Goal: Task Accomplishment & Management: Use online tool/utility

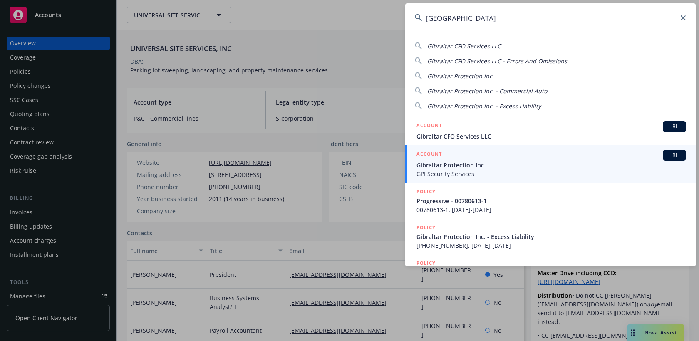
drag, startPoint x: 476, startPoint y: 19, endPoint x: 384, endPoint y: 18, distance: 91.6
click at [384, 18] on div "gibraltar Gibraltar CFO Services LLC Gibraltar CFO Services LLC - Errors And Om…" at bounding box center [349, 170] width 699 height 341
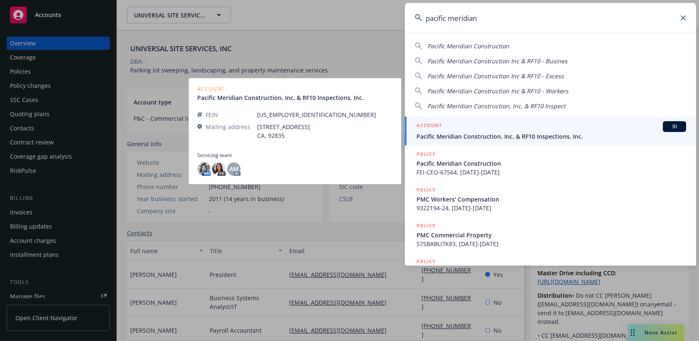
type input "pacific meridian"
click at [472, 140] on span "Pacific Meridian Construction, Inc. & RF10 Inspections, Inc." at bounding box center [552, 136] width 270 height 9
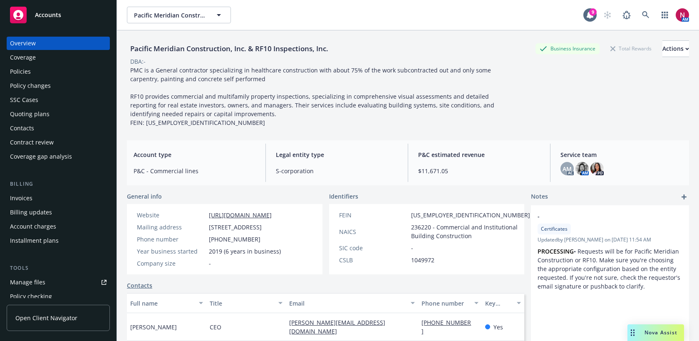
click at [36, 69] on div "Policies" at bounding box center [58, 71] width 97 height 13
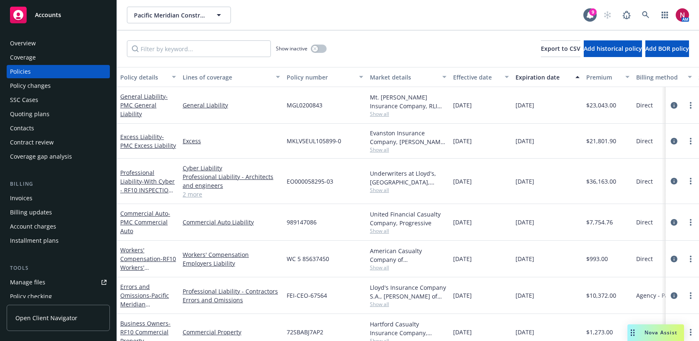
click at [62, 118] on div "Quoting plans" at bounding box center [58, 113] width 97 height 13
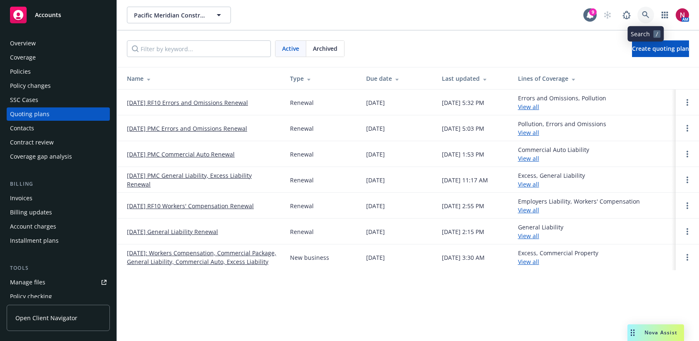
click at [649, 16] on icon at bounding box center [645, 14] width 7 height 7
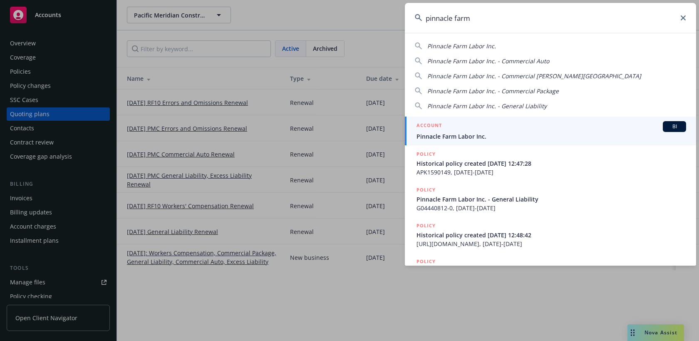
type input "pinnacle farm"
click at [566, 129] on div "ACCOUNT BI" at bounding box center [552, 126] width 270 height 11
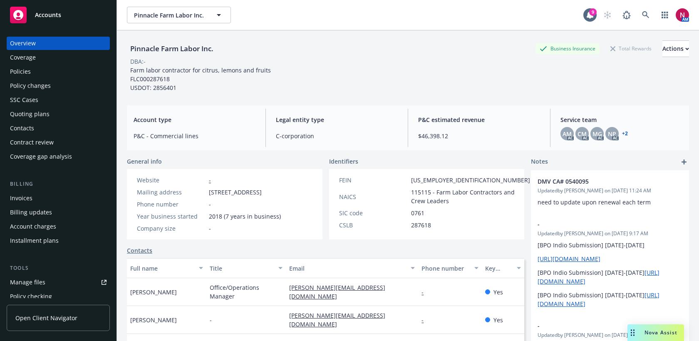
click at [78, 113] on div "Quoting plans" at bounding box center [58, 113] width 97 height 13
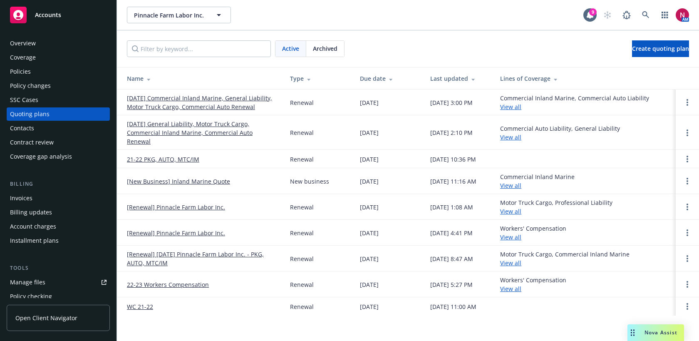
click at [158, 98] on link "12/07/25 Commercial Inland Marine, General Liability, Motor Truck Cargo, Commer…" at bounding box center [202, 102] width 150 height 17
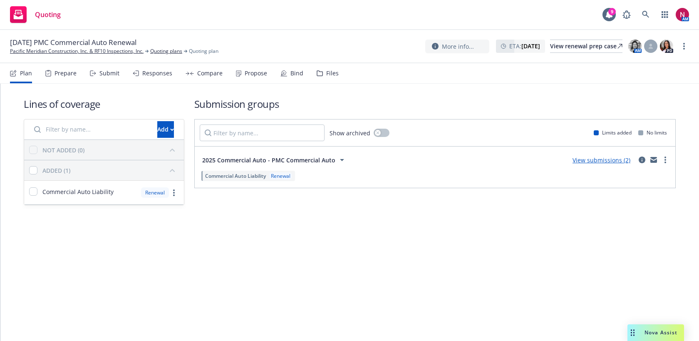
click at [97, 77] on div "Submit" at bounding box center [105, 73] width 30 height 20
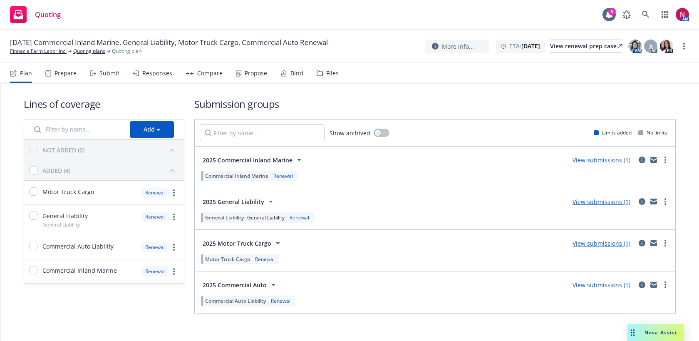
click at [152, 76] on div "Responses" at bounding box center [157, 73] width 30 height 7
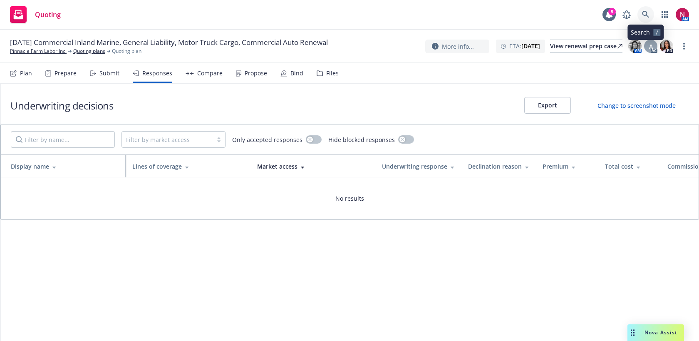
click at [645, 14] on icon at bounding box center [645, 14] width 7 height 7
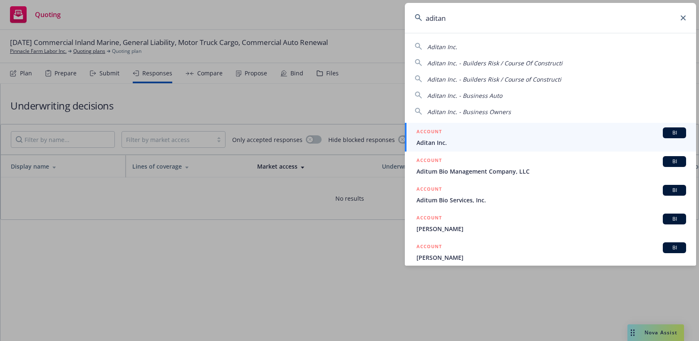
drag, startPoint x: 460, startPoint y: 16, endPoint x: 371, endPoint y: 15, distance: 89.5
click at [371, 15] on div "aditan Aditan Inc. Aditan Inc. - Builders Risk / Course Of Constructi Aditan In…" at bounding box center [349, 170] width 699 height 341
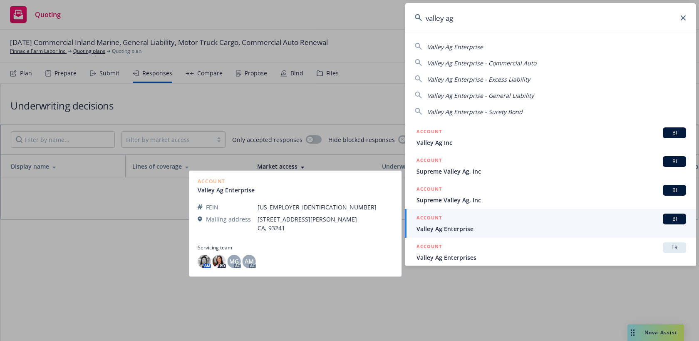
type input "valley ag"
click at [484, 228] on span "Valley Ag Enterprise" at bounding box center [552, 228] width 270 height 9
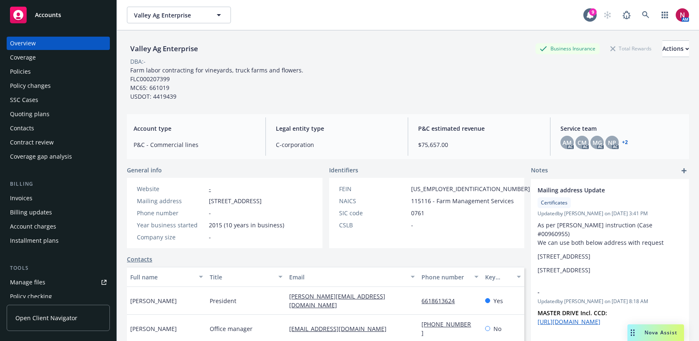
click at [27, 71] on div "Policies" at bounding box center [20, 71] width 21 height 13
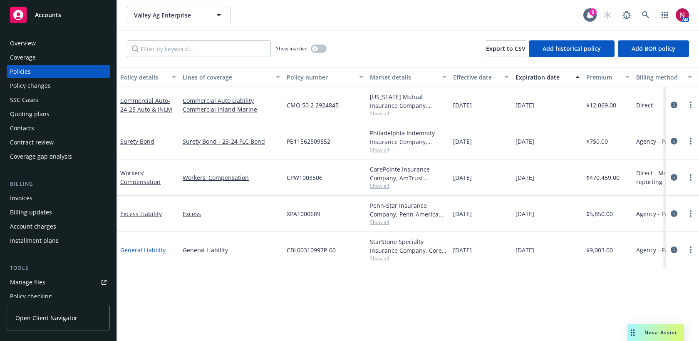
click at [154, 251] on link "General Liability" at bounding box center [142, 250] width 45 height 8
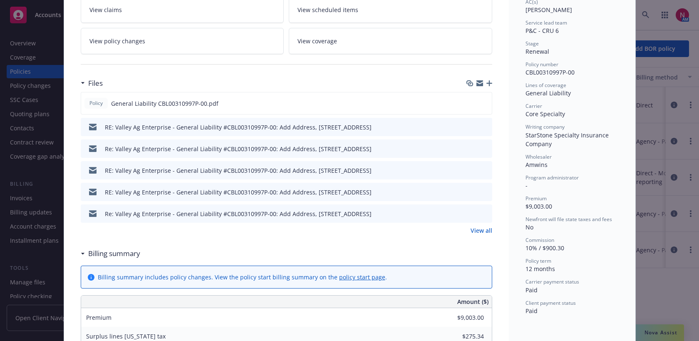
scroll to position [157, 0]
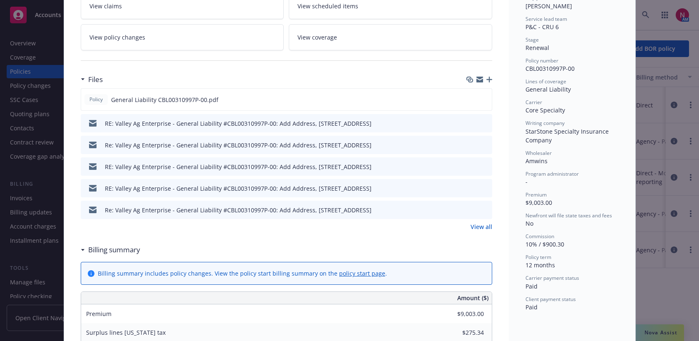
click at [488, 226] on link "View all" at bounding box center [482, 226] width 22 height 9
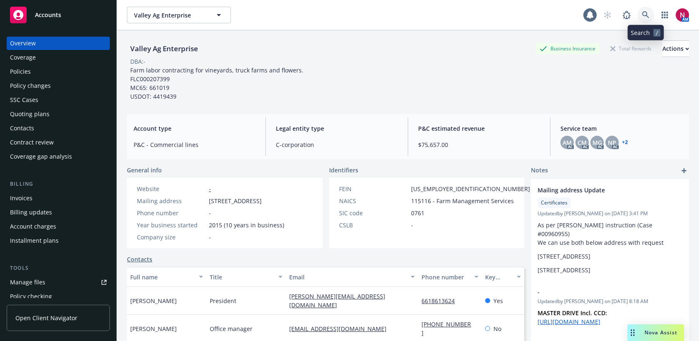
click at [644, 15] on icon at bounding box center [645, 14] width 7 height 7
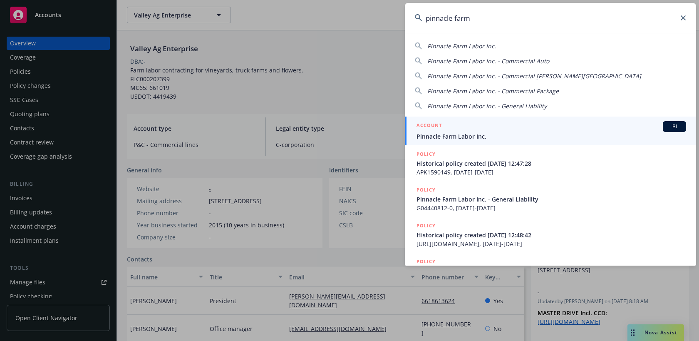
type input "pinnacle farm"
click at [565, 124] on div "ACCOUNT BI" at bounding box center [552, 126] width 270 height 11
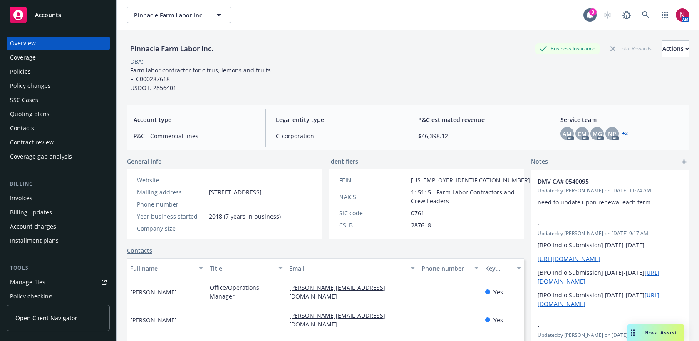
click at [50, 68] on div "Policies" at bounding box center [58, 71] width 97 height 13
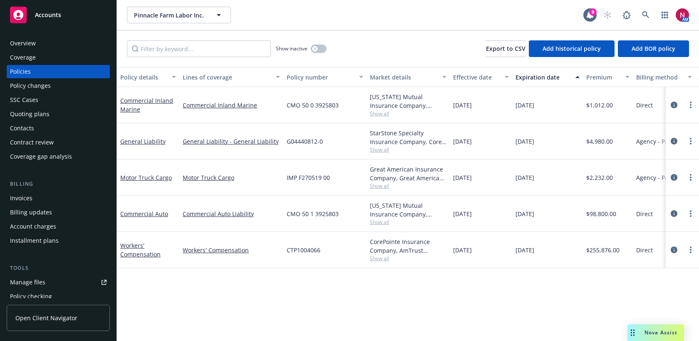
scroll to position [80, 0]
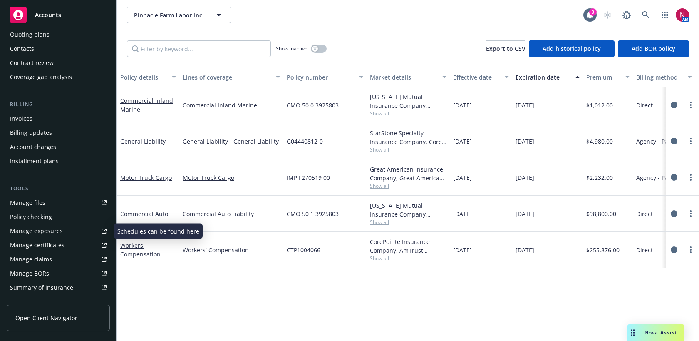
click at [46, 232] on div "Manage exposures" at bounding box center [36, 230] width 53 height 13
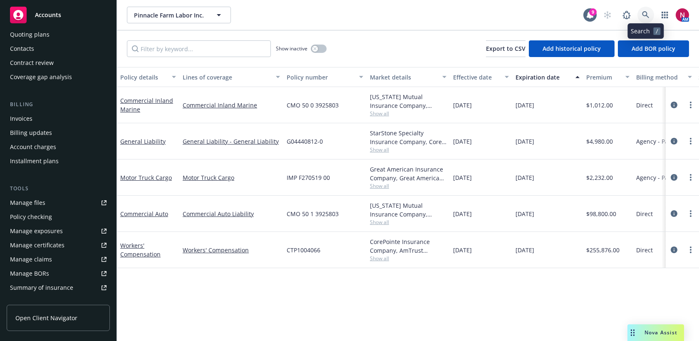
click at [646, 10] on link at bounding box center [646, 15] width 17 height 17
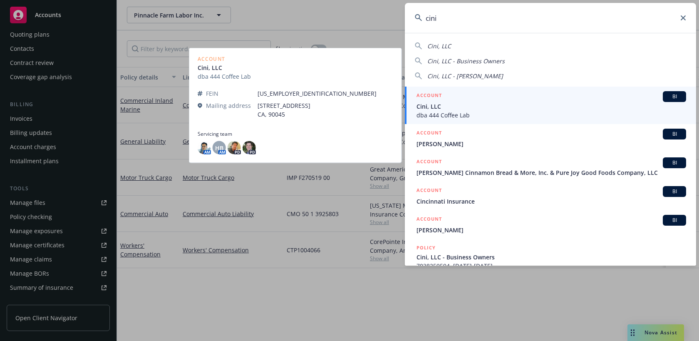
type input "cini"
click at [464, 114] on span "dba 444 Coffee Lab" at bounding box center [552, 115] width 270 height 9
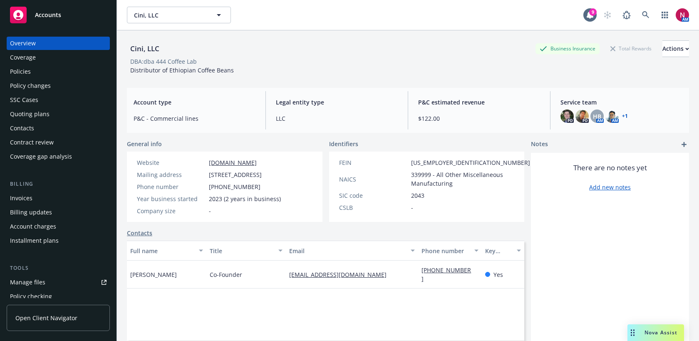
click at [52, 67] on div "Policies" at bounding box center [58, 71] width 97 height 13
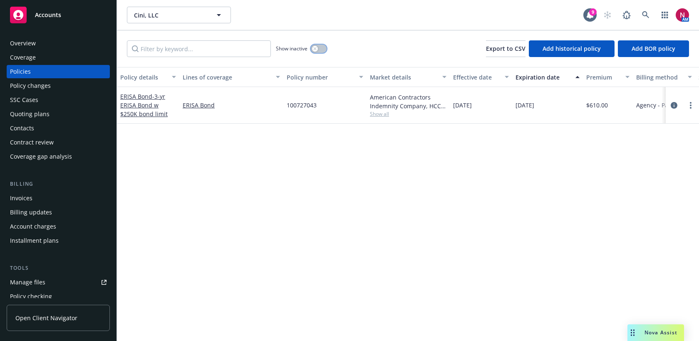
click at [318, 48] on button "button" at bounding box center [319, 49] width 16 height 8
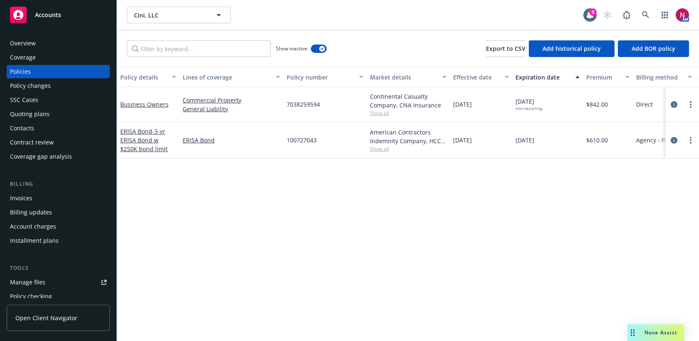
click at [26, 42] on div "Overview" at bounding box center [23, 43] width 26 height 13
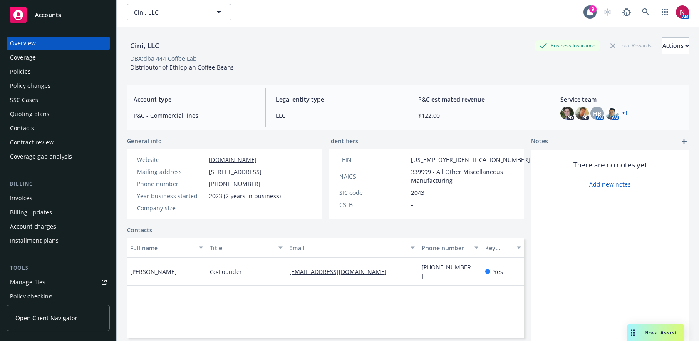
scroll to position [4, 0]
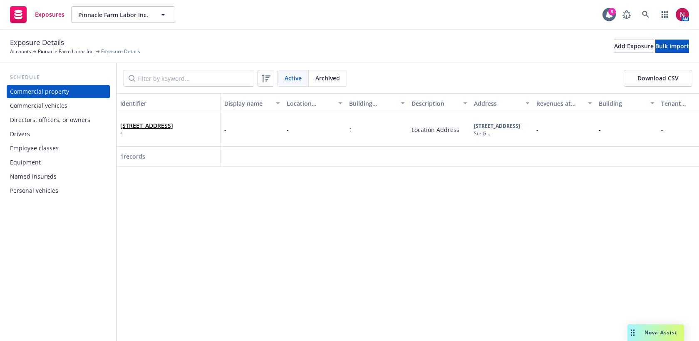
click at [51, 104] on div "Commercial vehicles" at bounding box center [38, 105] width 57 height 13
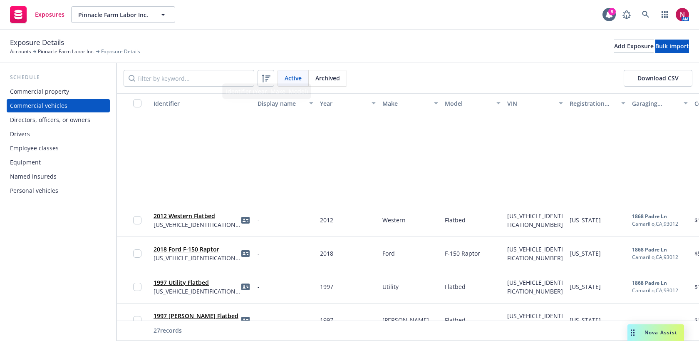
scroll to position [692, 0]
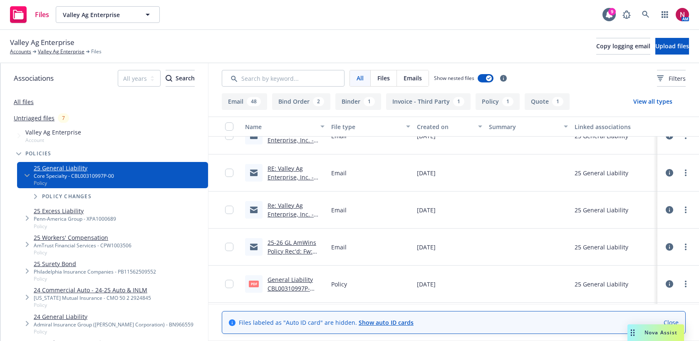
scroll to position [1489, 0]
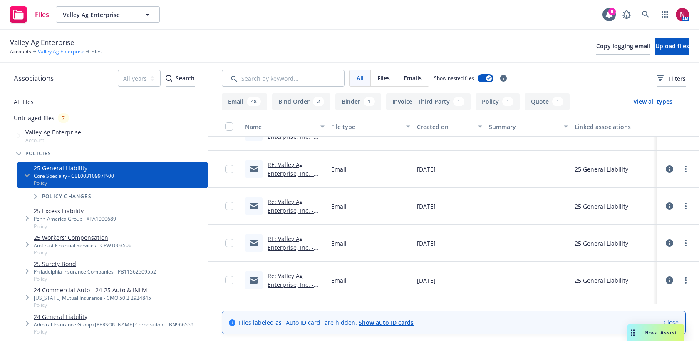
click at [63, 51] on link "Valley Ag Enterprise" at bounding box center [61, 51] width 47 height 7
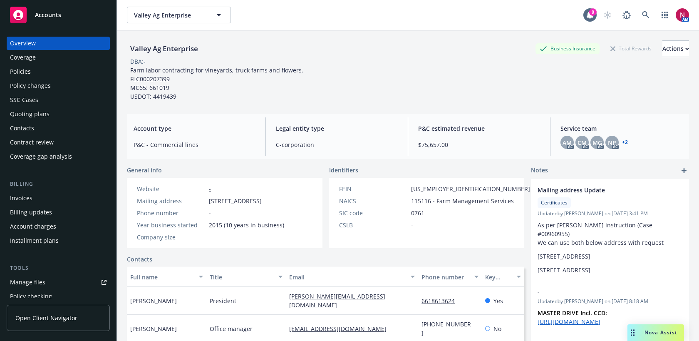
click at [40, 72] on div "Policies" at bounding box center [58, 71] width 97 height 13
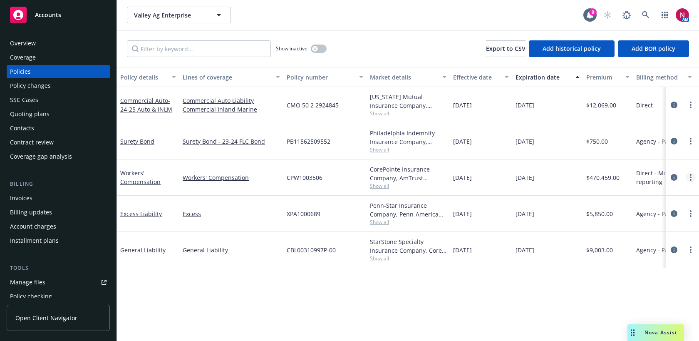
click at [689, 176] on link "more" at bounding box center [691, 177] width 10 height 10
click at [639, 297] on link "Copy logging email" at bounding box center [647, 294] width 98 height 17
click at [652, 10] on link at bounding box center [646, 15] width 17 height 17
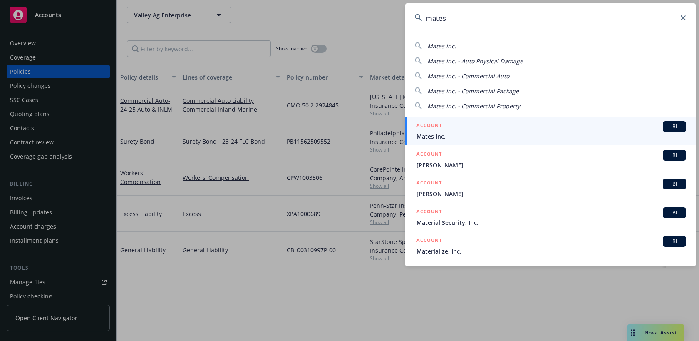
type input "mates"
click at [447, 136] on span "Mates Inc." at bounding box center [552, 136] width 270 height 9
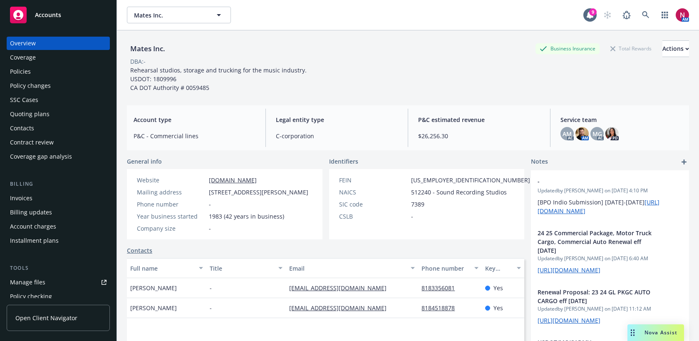
click at [61, 70] on div "Policies" at bounding box center [58, 71] width 97 height 13
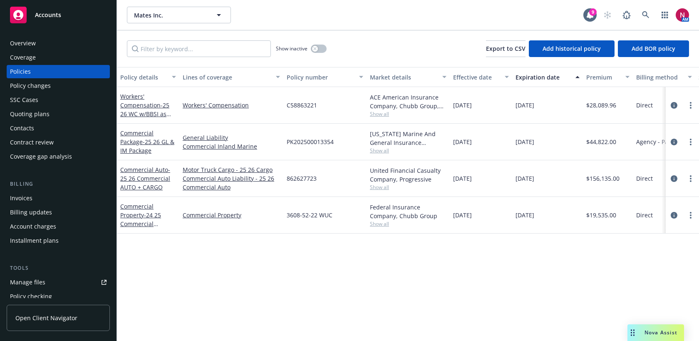
click at [382, 183] on div "United Financial Casualty Company, Progressive" at bounding box center [408, 174] width 77 height 17
click at [382, 185] on span "Show all" at bounding box center [408, 187] width 77 height 7
click at [647, 12] on icon at bounding box center [645, 14] width 7 height 7
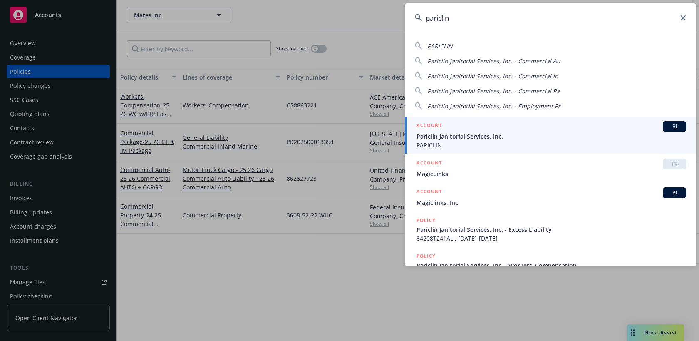
type input "pariclin"
click at [614, 129] on div "ACCOUNT BI" at bounding box center [552, 126] width 270 height 11
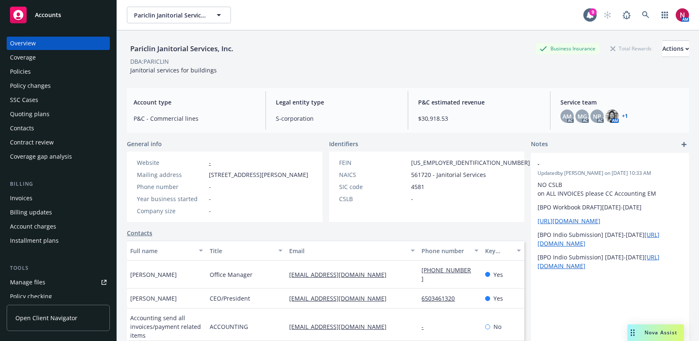
click at [62, 80] on div "Policy changes" at bounding box center [58, 85] width 97 height 13
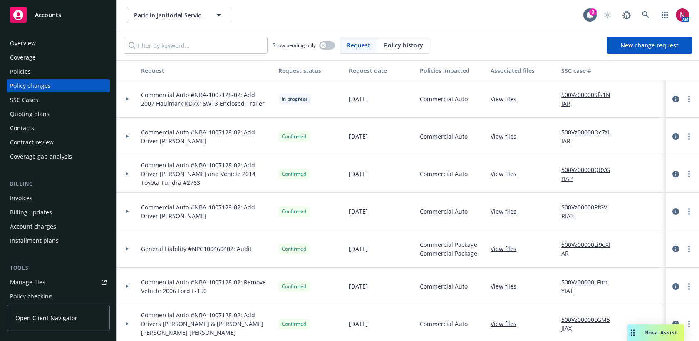
click at [125, 98] on div at bounding box center [127, 98] width 14 height 3
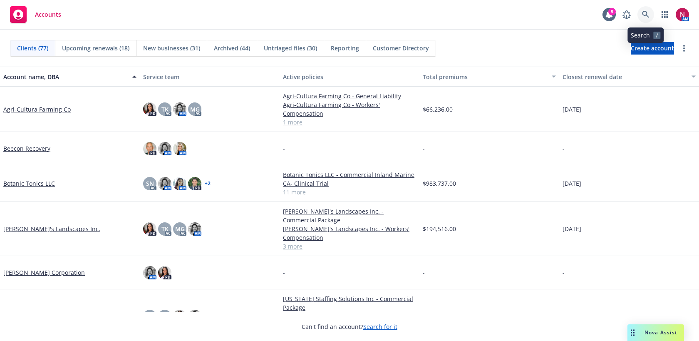
click at [641, 14] on link at bounding box center [646, 14] width 17 height 17
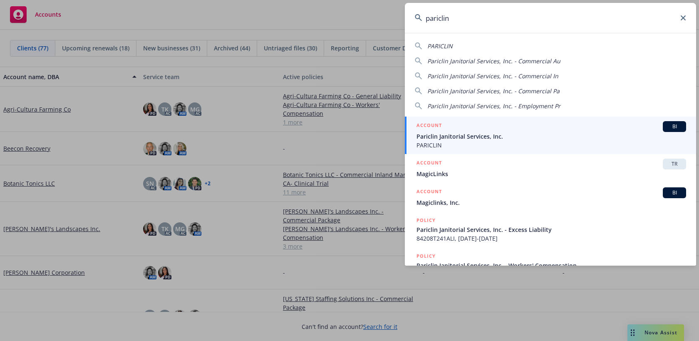
type input "pariclin"
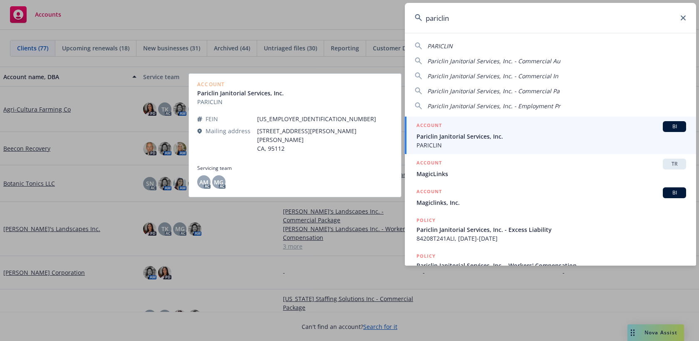
click at [531, 138] on span "Pariclin Janitorial Services, Inc." at bounding box center [552, 136] width 270 height 9
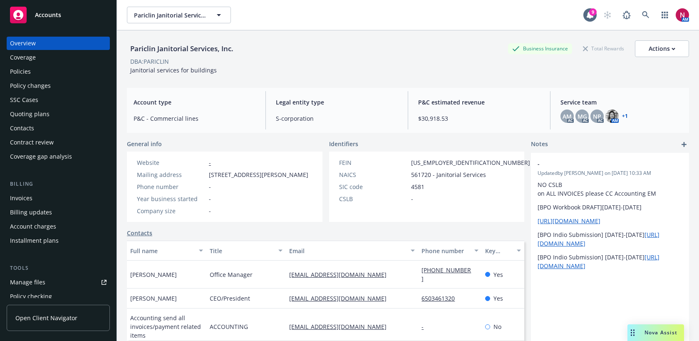
click at [58, 85] on div "Policy changes" at bounding box center [58, 85] width 97 height 13
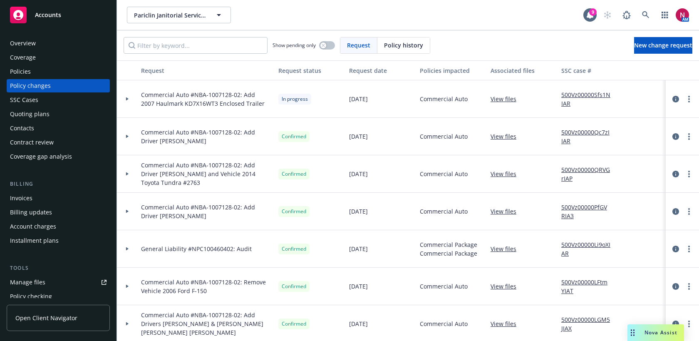
click at [209, 174] on span "Commercial Auto #NBA-1007128-02: Add Driver Luis Ambris Perez and Vehicle 2014 …" at bounding box center [206, 174] width 131 height 26
click at [127, 175] on icon at bounding box center [127, 173] width 3 height 3
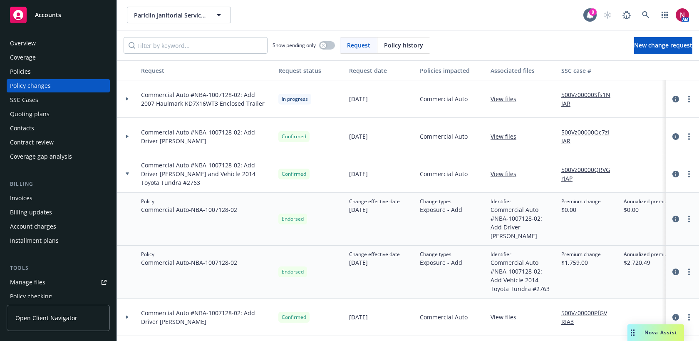
click at [11, 69] on div "Policies" at bounding box center [20, 71] width 21 height 13
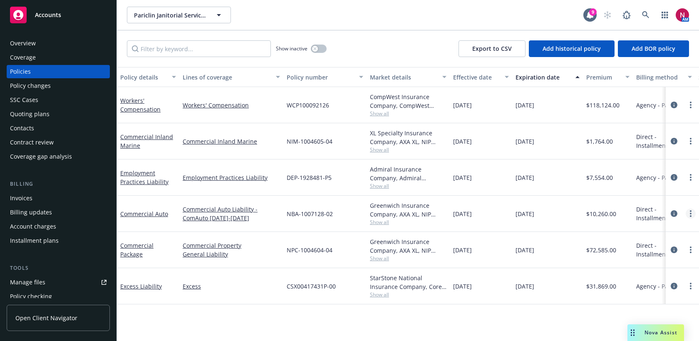
click at [691, 211] on circle "more" at bounding box center [691, 211] width 2 height 2
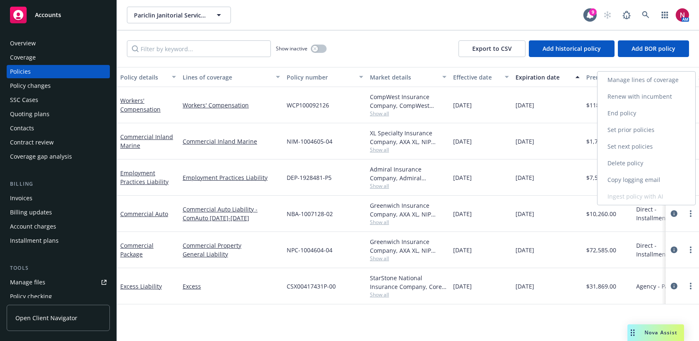
click at [660, 176] on link "Copy logging email" at bounding box center [647, 180] width 98 height 17
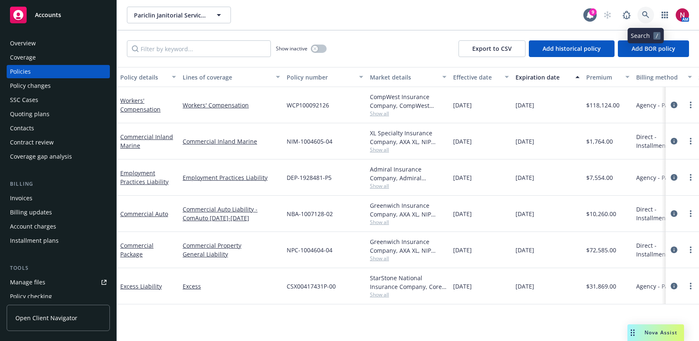
click at [646, 12] on icon at bounding box center [645, 14] width 7 height 7
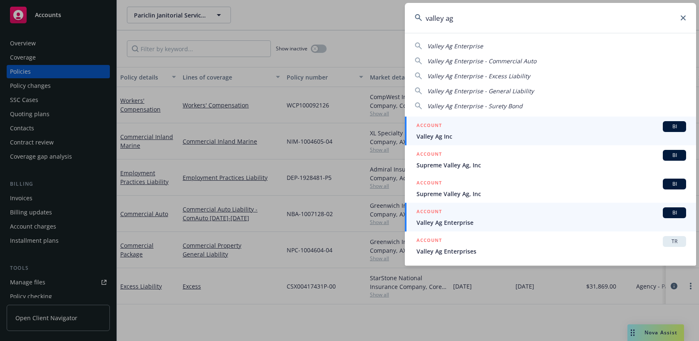
type input "valley ag"
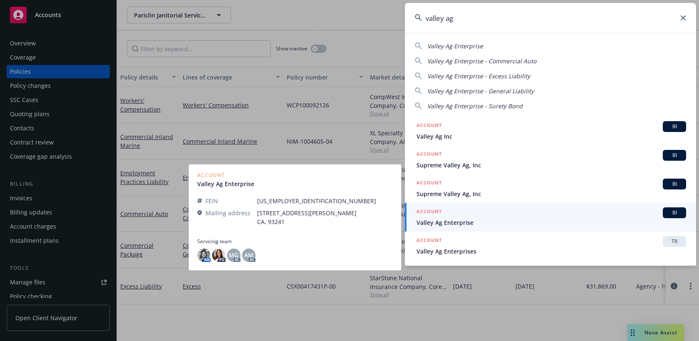
click at [555, 219] on span "Valley Ag Enterprise" at bounding box center [552, 222] width 270 height 9
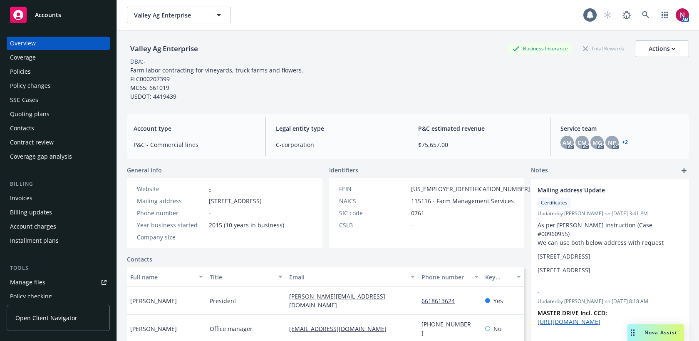
click at [39, 71] on div "Policies" at bounding box center [58, 71] width 97 height 13
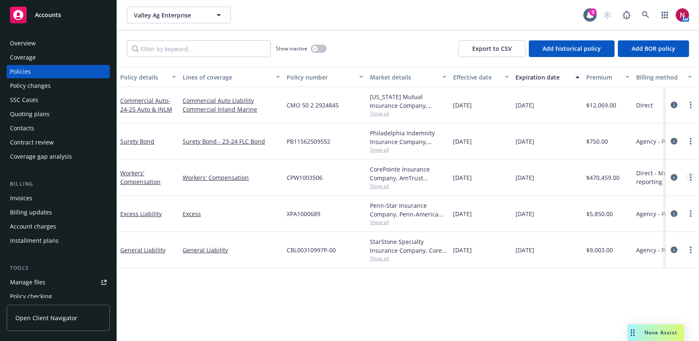
click at [692, 177] on link "more" at bounding box center [691, 177] width 10 height 10
click at [659, 297] on link "Copy logging email" at bounding box center [647, 294] width 98 height 17
click at [648, 12] on icon at bounding box center [645, 14] width 7 height 7
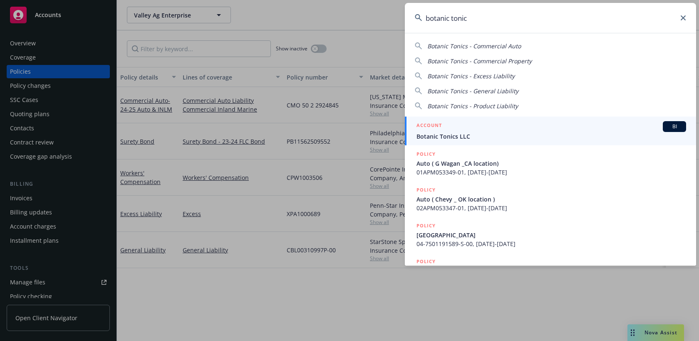
type input "botanic tonic"
click at [522, 131] on div "ACCOUNT BI" at bounding box center [552, 126] width 270 height 11
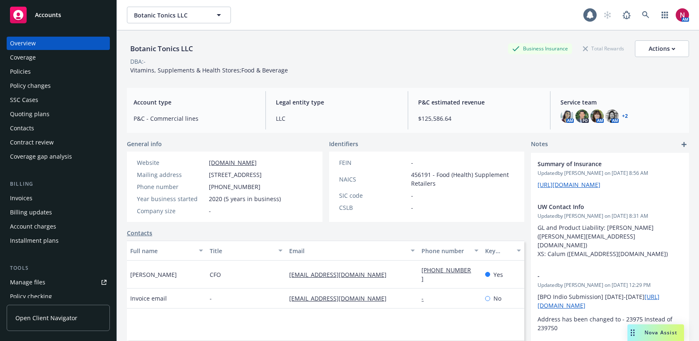
click at [51, 71] on div "Policies" at bounding box center [58, 71] width 97 height 13
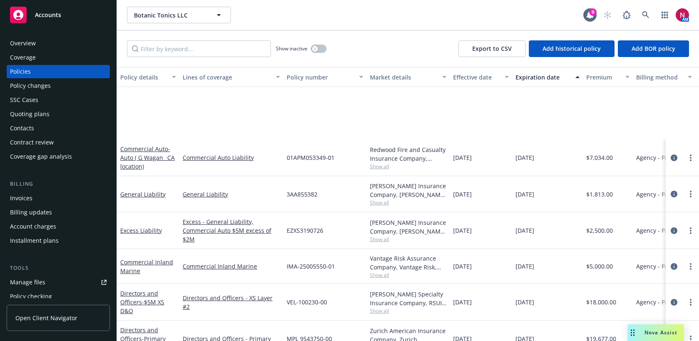
scroll to position [179, 0]
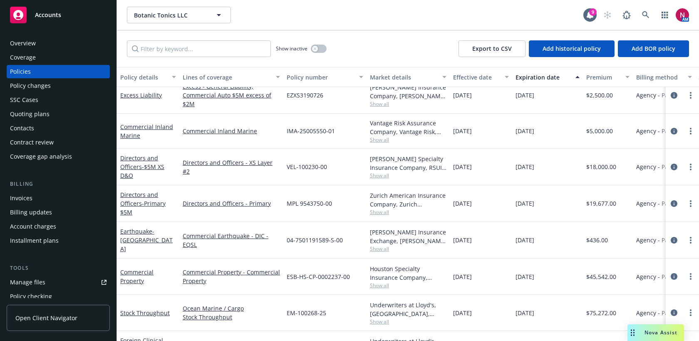
click at [377, 140] on span "Show all" at bounding box center [408, 139] width 77 height 7
click at [644, 15] on icon at bounding box center [645, 14] width 7 height 7
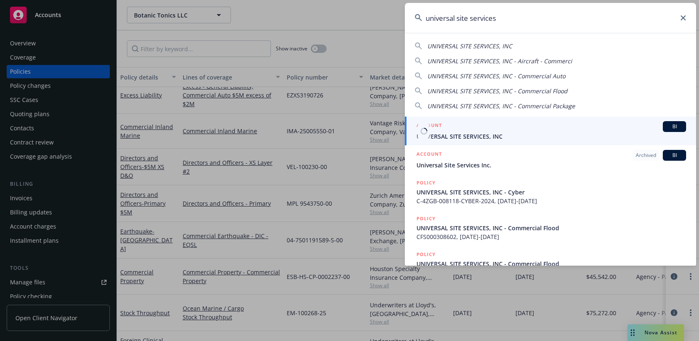
type input "universal site services"
click at [575, 132] on span "UNIVERSAL SITE SERVICES, INC" at bounding box center [552, 136] width 270 height 9
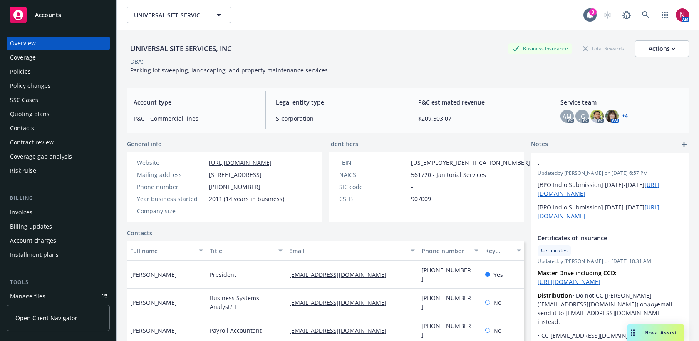
click at [77, 113] on div "Quoting plans" at bounding box center [58, 113] width 97 height 13
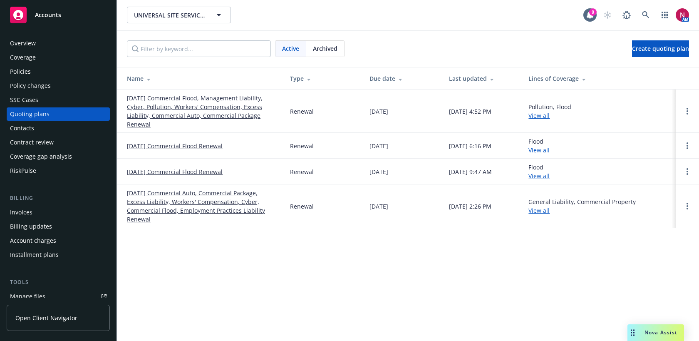
click at [27, 76] on div "Policies" at bounding box center [20, 71] width 21 height 13
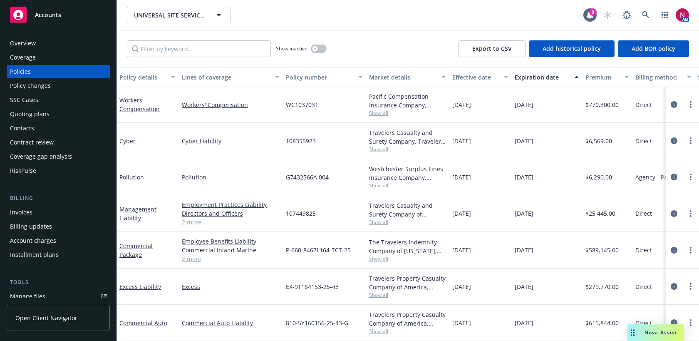
scroll to position [370, 1]
click at [136, 245] on link "Commercial Package" at bounding box center [135, 250] width 33 height 17
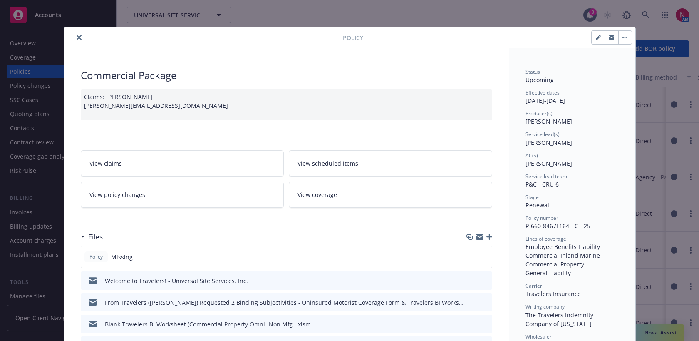
click at [80, 35] on icon "close" at bounding box center [79, 37] width 5 height 5
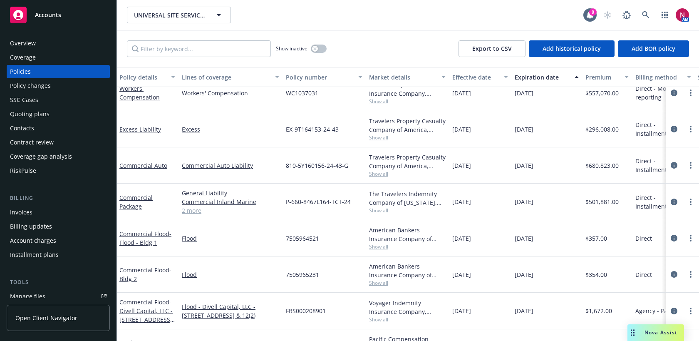
scroll to position [109, 1]
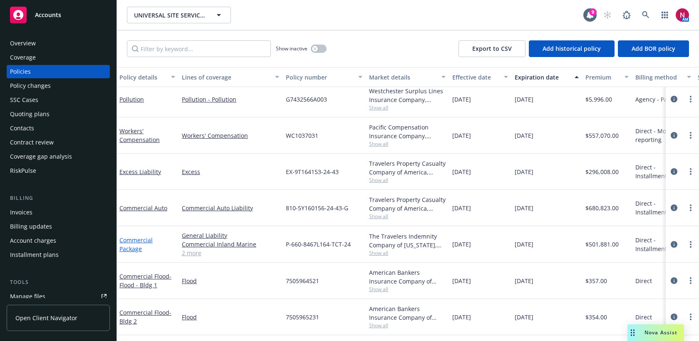
click at [135, 237] on link "Commercial Package" at bounding box center [135, 244] width 33 height 17
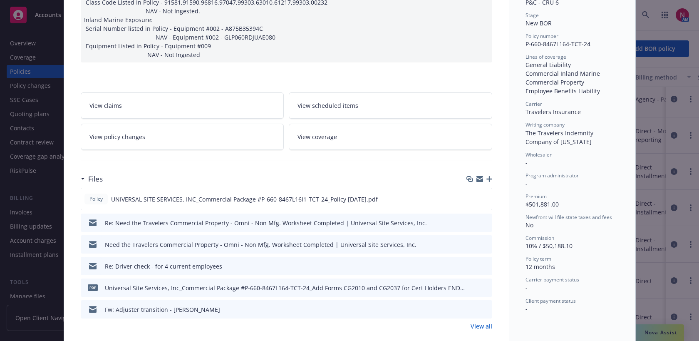
scroll to position [227, 0]
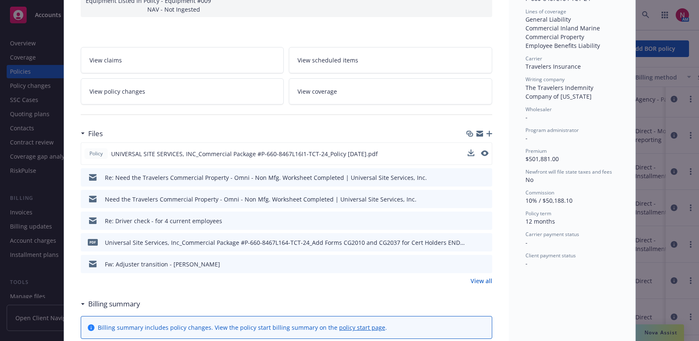
click at [489, 143] on div "Policy UNIVERSAL SITE SERVICES, INC_Commercial Package #P-660-8467L16I1-TCT-24_…" at bounding box center [287, 153] width 412 height 22
click at [484, 150] on icon "preview file" at bounding box center [483, 153] width 7 height 6
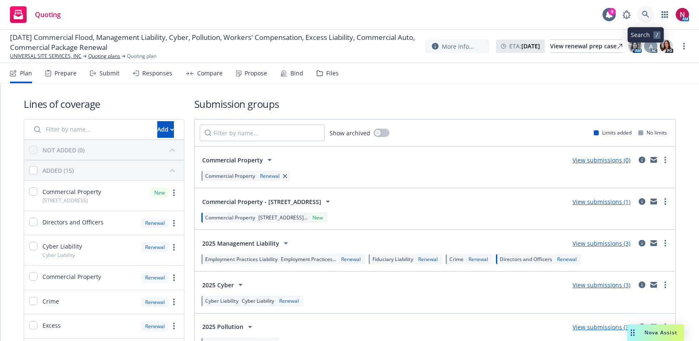
click at [649, 14] on icon at bounding box center [645, 14] width 7 height 7
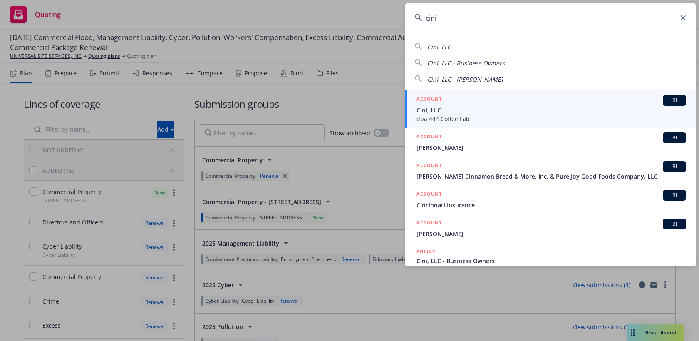
type input "cini"
click at [449, 117] on span "dba 444 Coffee Lab" at bounding box center [552, 118] width 270 height 9
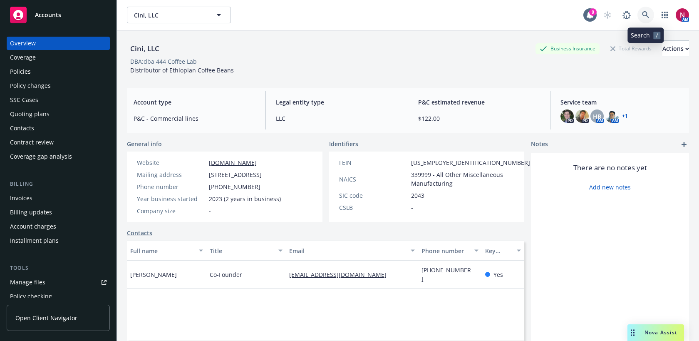
click at [643, 18] on icon at bounding box center [645, 14] width 7 height 7
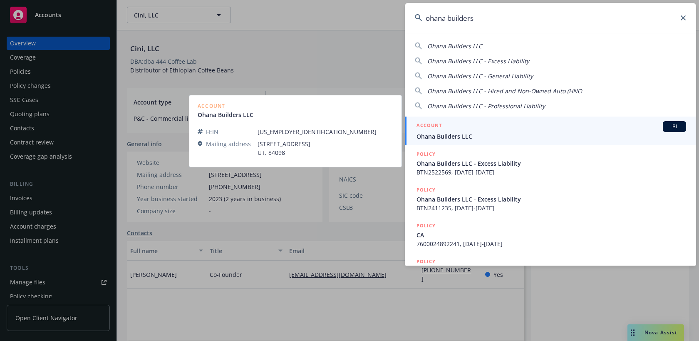
type input "ohana builders"
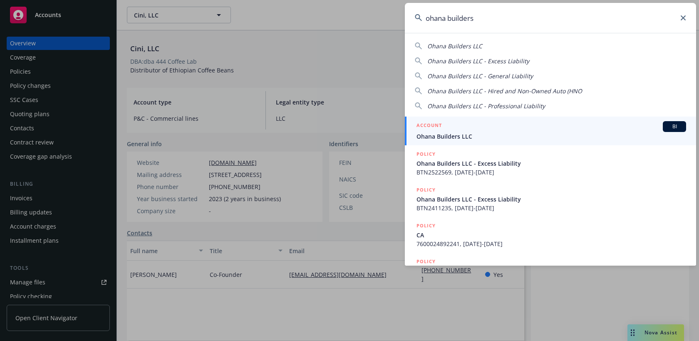
click at [478, 137] on span "Ohana Builders LLC" at bounding box center [552, 136] width 270 height 9
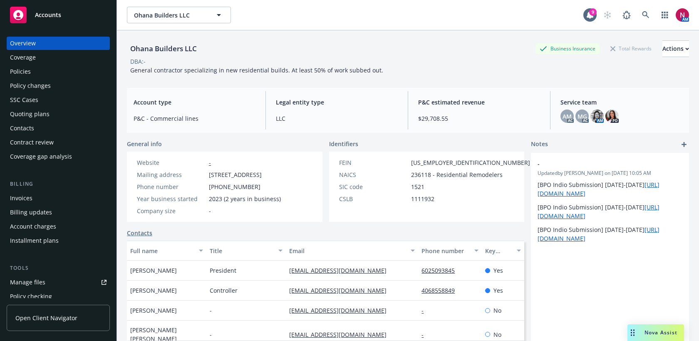
click at [52, 74] on div "Policies" at bounding box center [58, 71] width 97 height 13
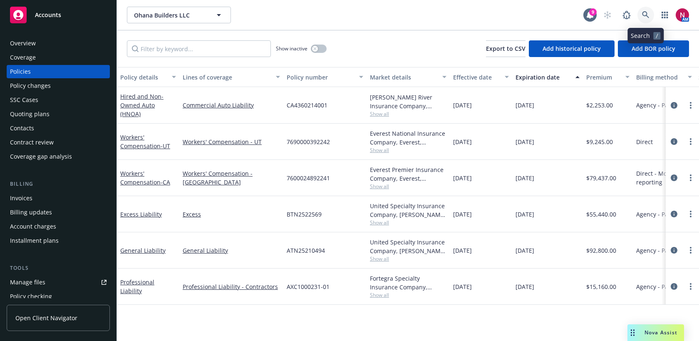
click at [647, 15] on icon at bounding box center [645, 14] width 7 height 7
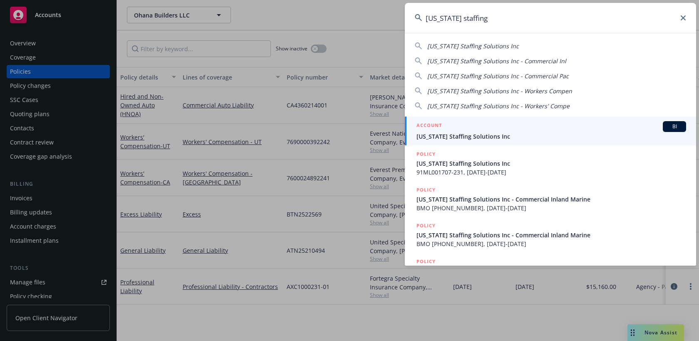
type input "california staffing"
click at [563, 128] on div "ACCOUNT BI" at bounding box center [552, 126] width 270 height 11
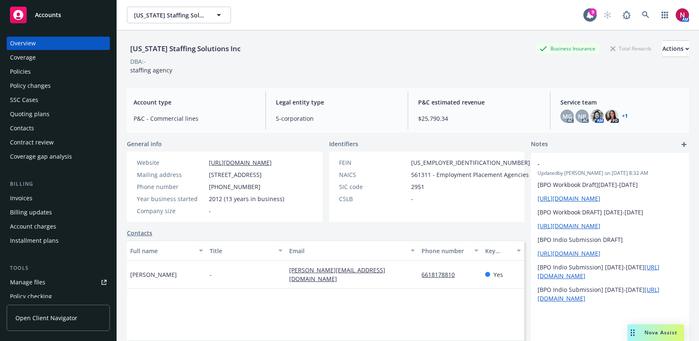
click at [36, 64] on div "Overview Coverage Policies Policy changes SSC Cases Quoting plans Contacts Cont…" at bounding box center [58, 100] width 103 height 127
click at [37, 75] on div "Policies" at bounding box center [58, 71] width 97 height 13
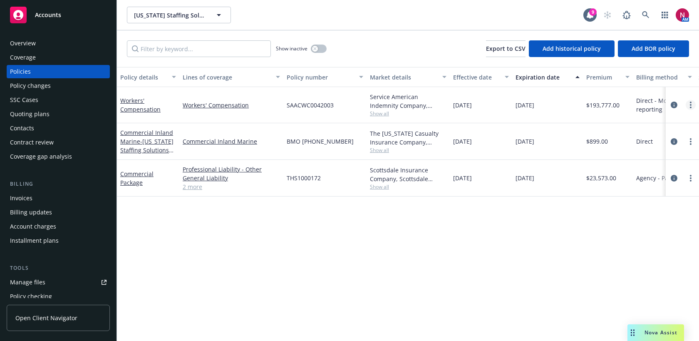
click at [693, 107] on link "more" at bounding box center [691, 105] width 10 height 10
click at [653, 223] on link "Copy logging email" at bounding box center [647, 222] width 98 height 17
click at [647, 14] on icon at bounding box center [645, 14] width 7 height 7
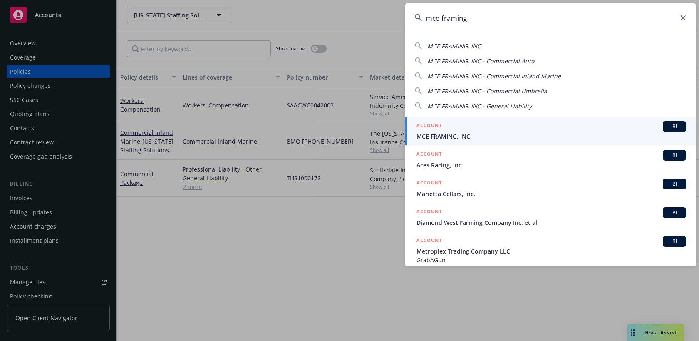
type input "mce framing"
click at [568, 134] on span "MCE FRAMING, INC" at bounding box center [552, 136] width 270 height 9
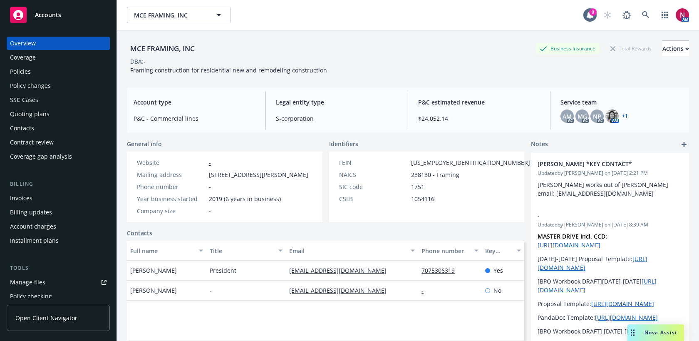
click at [57, 73] on div "Policies" at bounding box center [58, 71] width 97 height 13
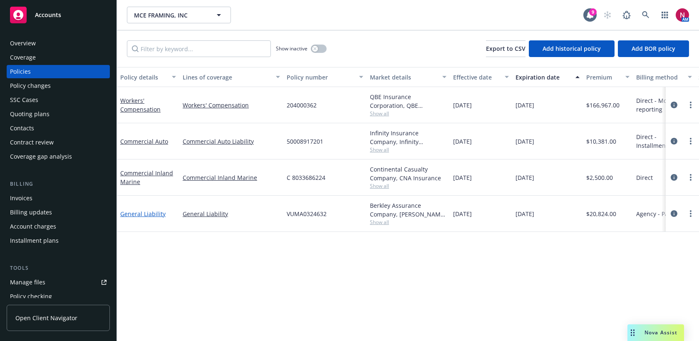
click at [148, 212] on link "General Liability" at bounding box center [142, 214] width 45 height 8
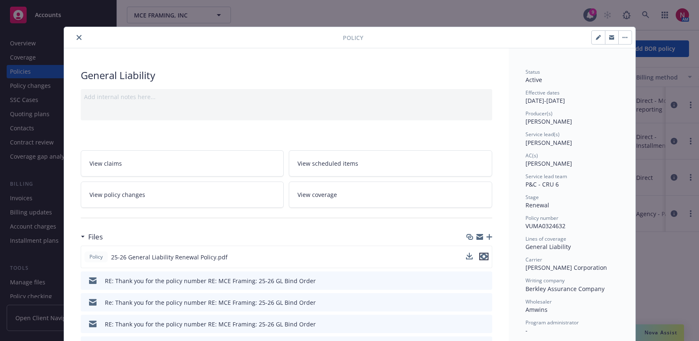
click at [485, 258] on icon "preview file" at bounding box center [483, 257] width 7 height 6
click at [78, 37] on icon "close" at bounding box center [79, 37] width 5 height 5
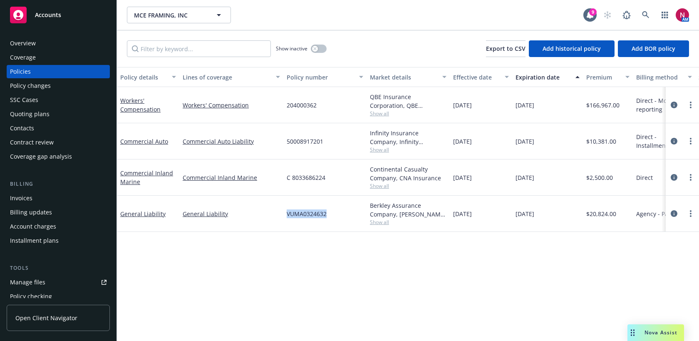
drag, startPoint x: 285, startPoint y: 211, endPoint x: 333, endPoint y: 211, distance: 47.9
click at [333, 211] on div "VUMA0324632" at bounding box center [324, 214] width 83 height 36
copy span "VUMA0324632"
click at [55, 112] on div "Quoting plans" at bounding box center [58, 113] width 97 height 13
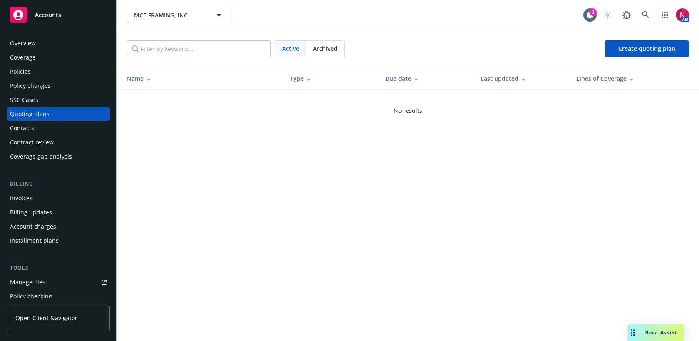
click at [329, 48] on span "Archived" at bounding box center [325, 48] width 25 height 9
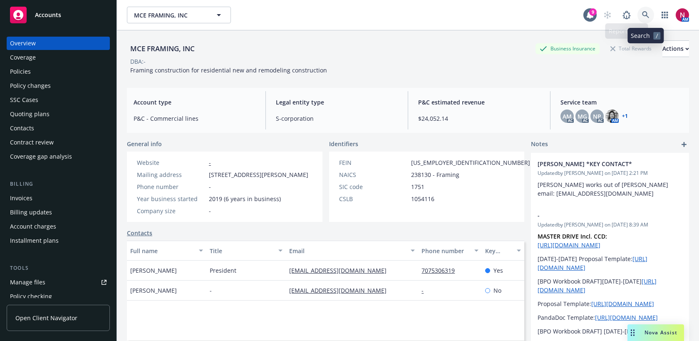
click at [642, 9] on link at bounding box center [646, 15] width 17 height 17
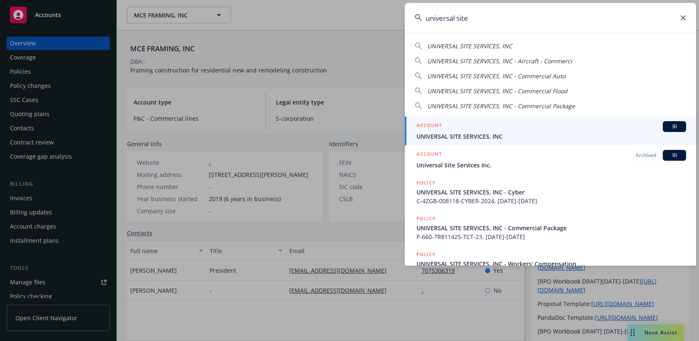
type input "universal site"
click at [512, 134] on span "UNIVERSAL SITE SERVICES, INC" at bounding box center [552, 136] width 270 height 9
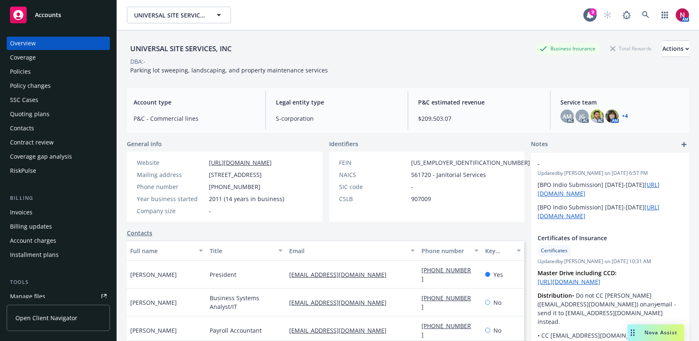
click at [18, 67] on div "Policies" at bounding box center [20, 71] width 21 height 13
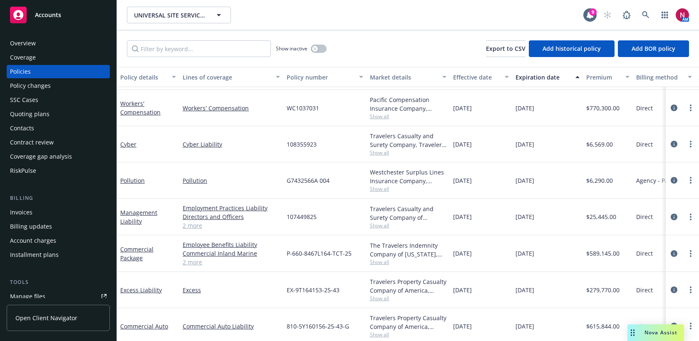
scroll to position [370, 0]
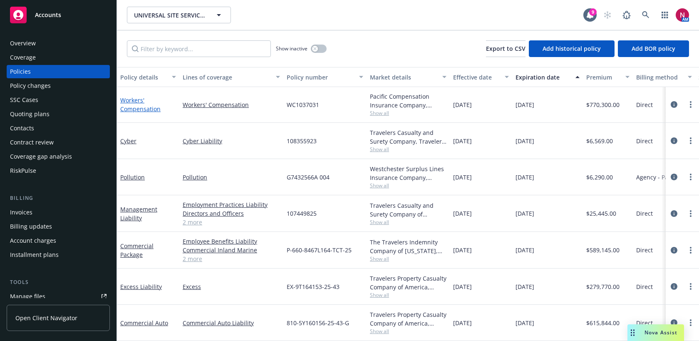
click at [140, 109] on link "Workers' Compensation" at bounding box center [140, 104] width 40 height 17
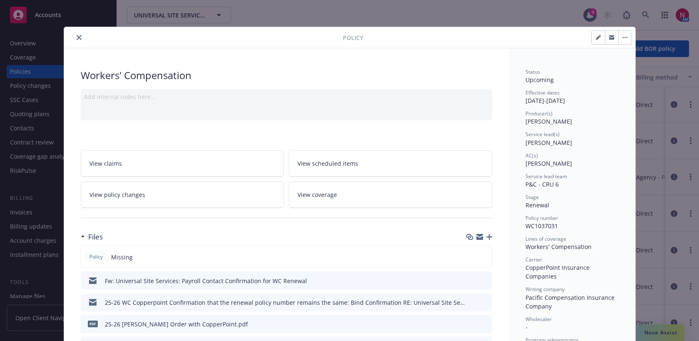
click at [488, 235] on icon "button" at bounding box center [490, 237] width 6 height 6
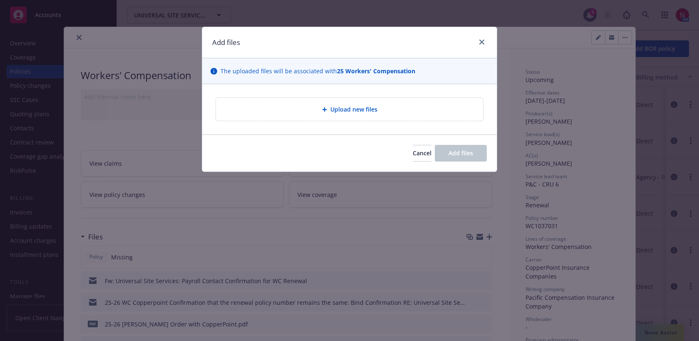
click at [341, 103] on div "Upload new files" at bounding box center [349, 109] width 267 height 23
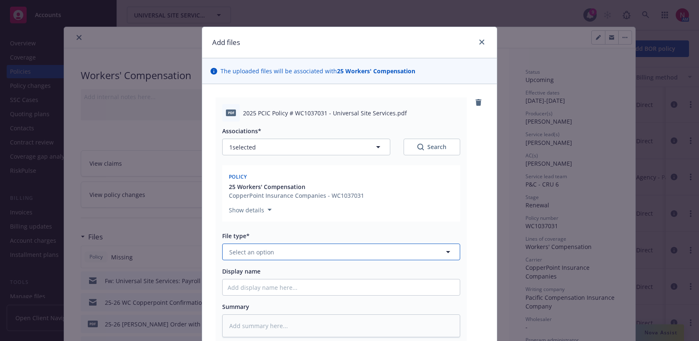
click at [324, 254] on button "Select an option" at bounding box center [341, 252] width 238 height 17
type input "po"
click at [318, 271] on div "Policy" at bounding box center [341, 275] width 227 height 12
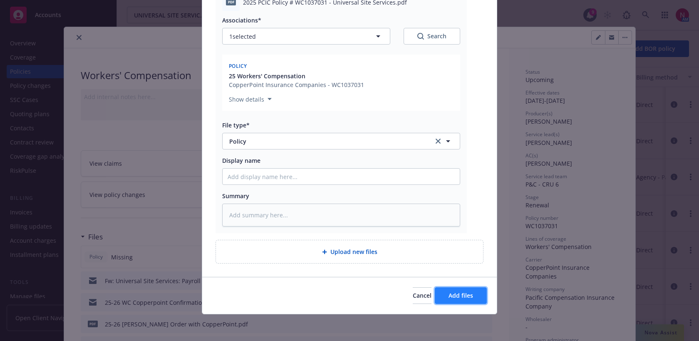
click at [462, 293] on span "Add files" at bounding box center [461, 295] width 25 height 8
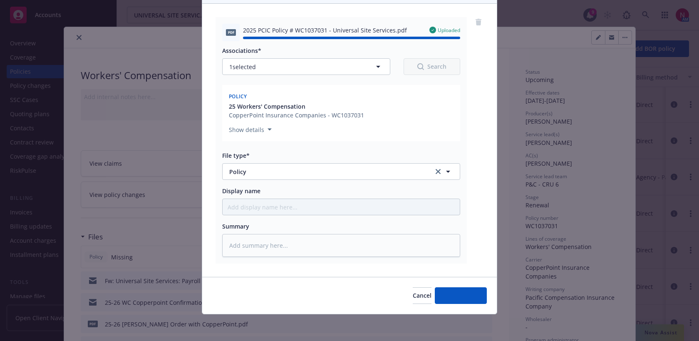
type textarea "x"
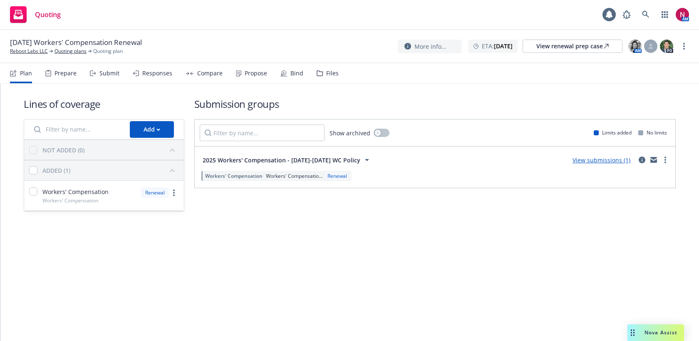
click at [326, 71] on div "Files" at bounding box center [332, 73] width 12 height 7
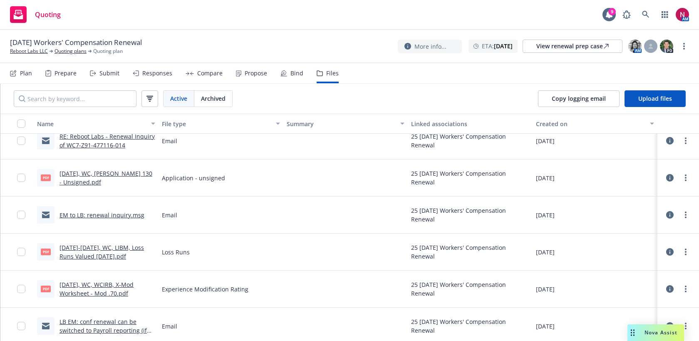
scroll to position [12, 0]
click at [124, 247] on link "[DATE]-[DATE], WC, LIBM, Loss Runs Valued [DATE].pdf" at bounding box center [102, 251] width 85 height 17
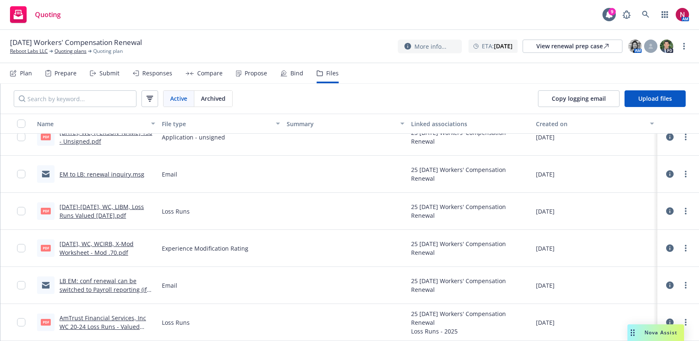
scroll to position [0, 0]
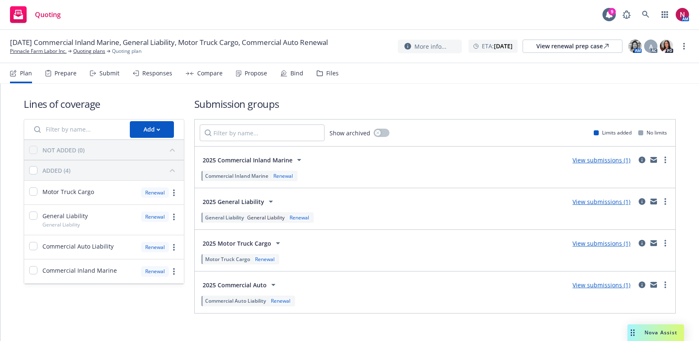
click at [29, 55] on div "[DATE] Commercial Inland Marine, General Liability, Motor Truck Cargo, Commerci…" at bounding box center [349, 46] width 699 height 33
click at [28, 49] on link "Pinnacle Farm Labor Inc." at bounding box center [38, 50] width 57 height 7
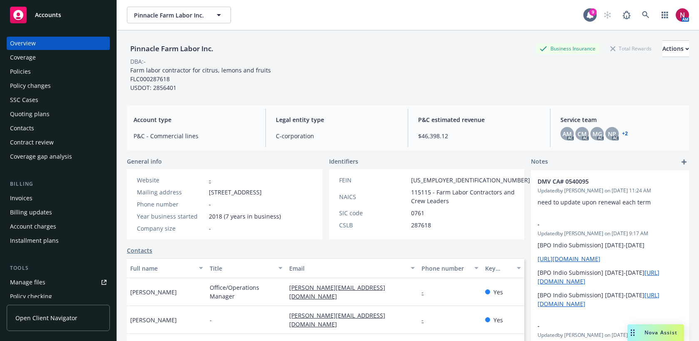
click at [32, 90] on div "Policy changes" at bounding box center [30, 85] width 41 height 13
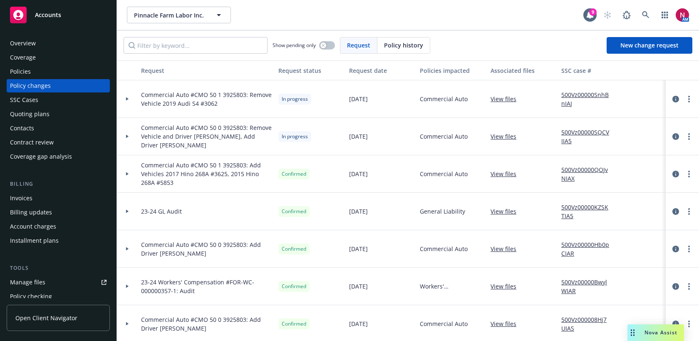
click at [127, 101] on div at bounding box center [127, 98] width 21 height 37
click at [209, 22] on button "Pinnacle Farm Labor Inc." at bounding box center [179, 15] width 104 height 17
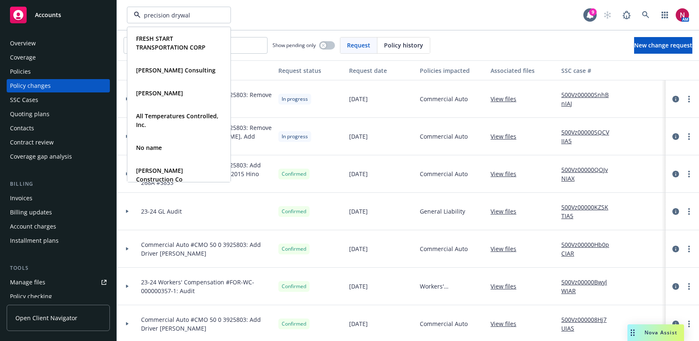
type input "precision drywall"
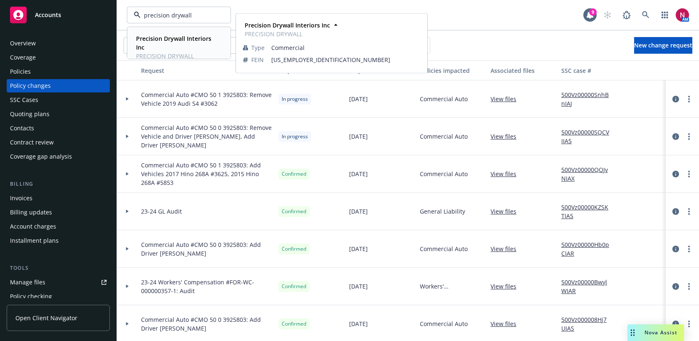
click at [176, 38] on strong "Precision Drywall Interiors Inc" at bounding box center [173, 43] width 75 height 17
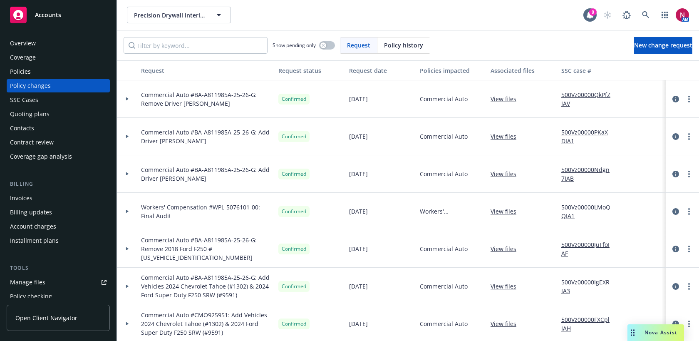
click at [65, 73] on div "Policies" at bounding box center [58, 71] width 97 height 13
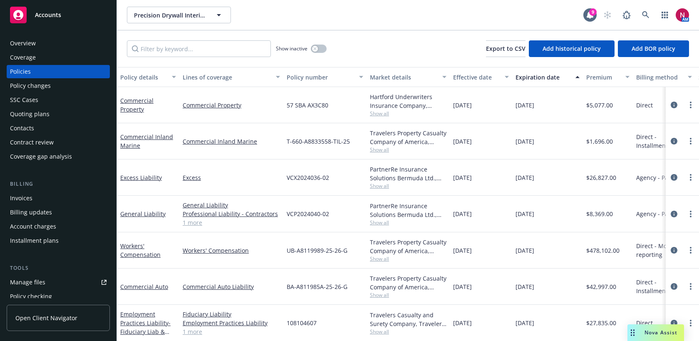
click at [49, 117] on div "Quoting plans" at bounding box center [58, 113] width 97 height 13
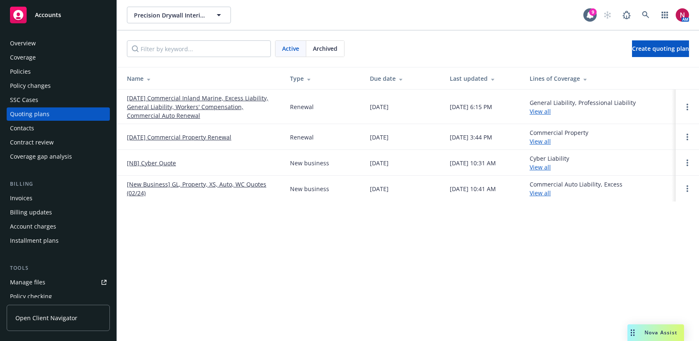
click at [162, 99] on link "[DATE] Commercial Inland Marine, Excess Liability, General Liability, Workers' …" at bounding box center [202, 107] width 150 height 26
